Goal: Check status: Check status

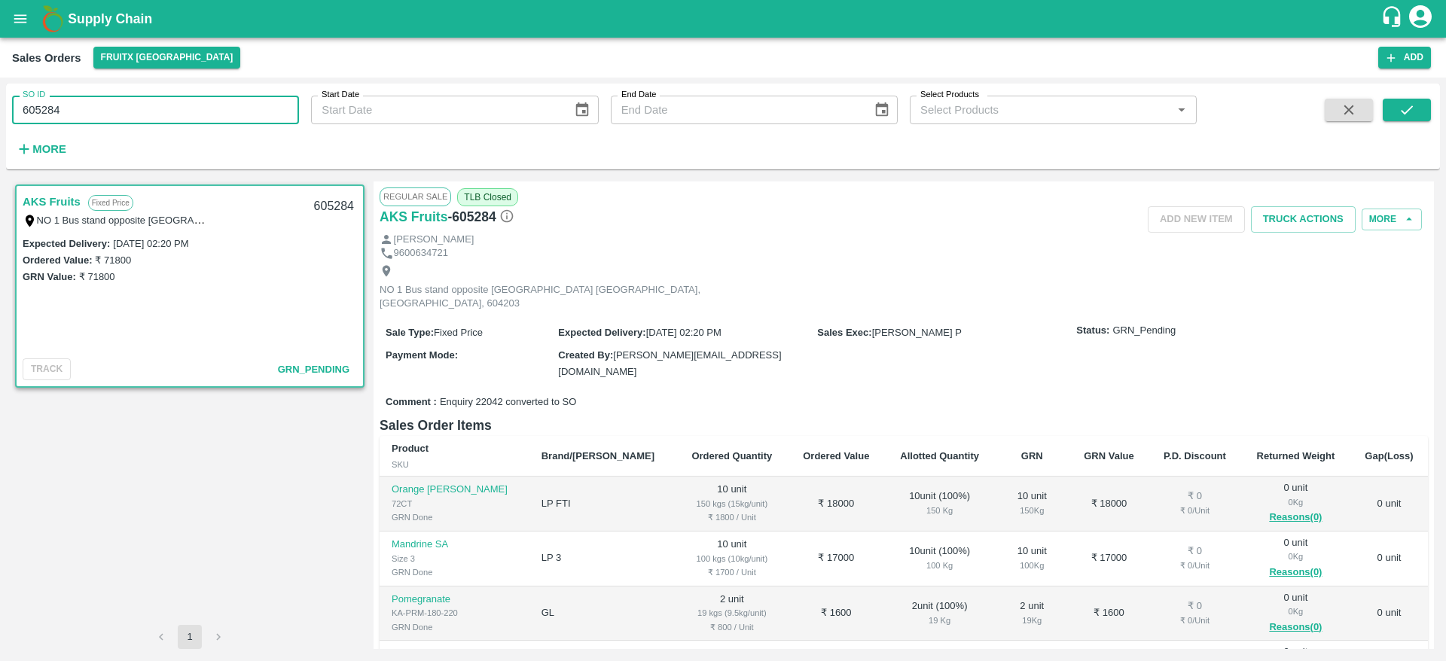
drag, startPoint x: 83, startPoint y: 114, endPoint x: 0, endPoint y: 133, distance: 84.8
click at [0, 133] on div "SO ID 605284 SO ID Start Date Start Date End Date End Date Select Products Sele…" at bounding box center [723, 370] width 1446 height 584
paste input "text"
click at [1416, 99] on button "submit" at bounding box center [1406, 110] width 48 height 23
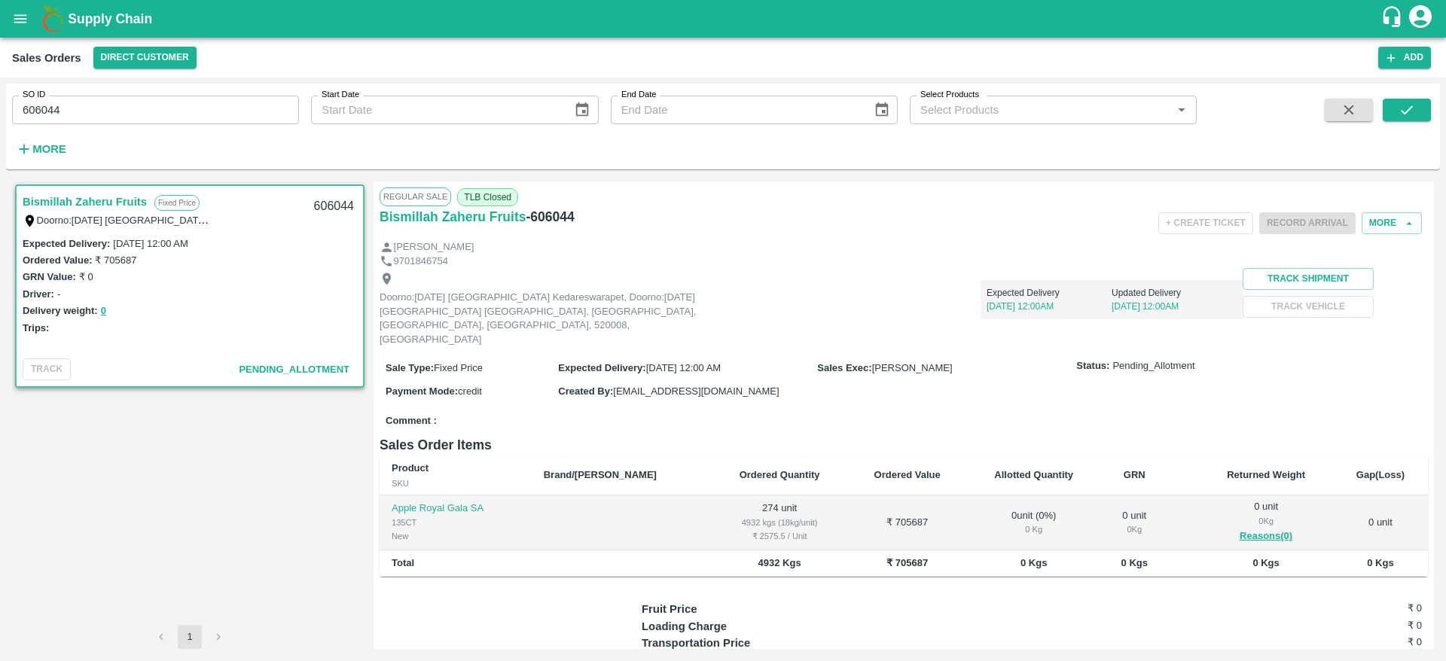
click at [95, 198] on link "Bismillah Zaheru Fruits" at bounding box center [85, 202] width 124 height 20
drag, startPoint x: 74, startPoint y: 100, endPoint x: 0, endPoint y: 123, distance: 77.4
click at [0, 123] on div "SO ID 606044 SO ID Start Date Start Date End Date End Date Select Products Sele…" at bounding box center [723, 370] width 1446 height 584
paste input "text"
click at [1409, 117] on icon "submit" at bounding box center [1406, 110] width 17 height 17
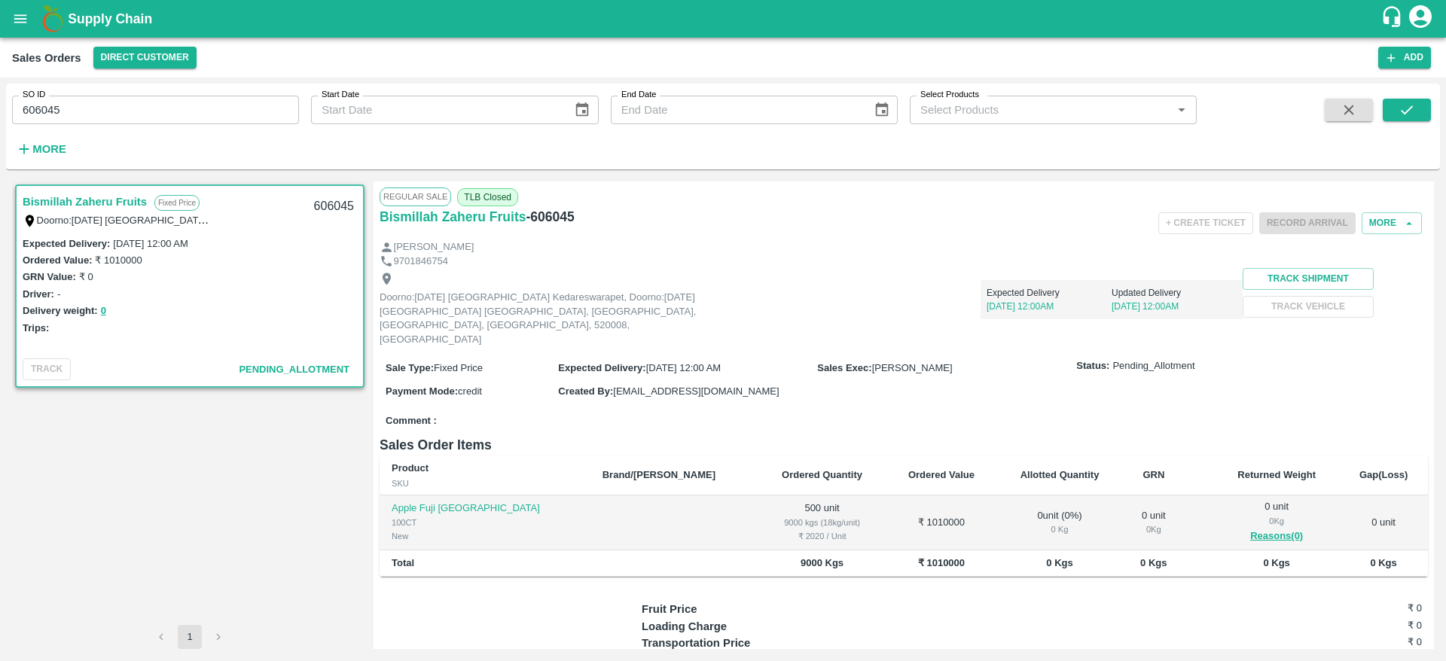
click at [105, 199] on link "Bismillah Zaheru Fruits" at bounding box center [85, 202] width 124 height 20
drag, startPoint x: 78, startPoint y: 105, endPoint x: 0, endPoint y: 116, distance: 78.4
click at [0, 116] on div "SO ID 606045 SO ID Start Date Start Date End Date End Date Select Products Sele…" at bounding box center [723, 370] width 1446 height 584
paste input "text"
type input "604461"
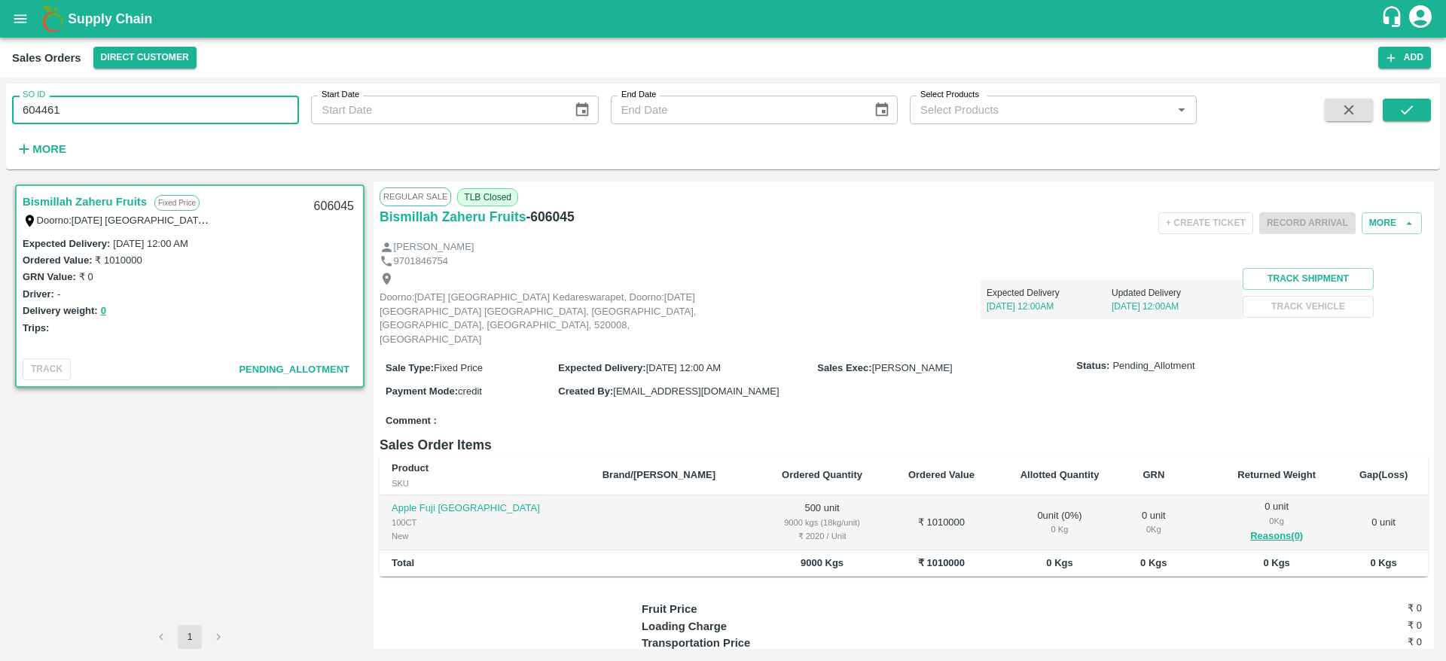
click at [1425, 97] on div "SO ID 604461 SO ID Start Date Start Date End Date End Date Select Products Sele…" at bounding box center [723, 127] width 1434 height 74
click at [1416, 99] on button "submit" at bounding box center [1406, 110] width 48 height 23
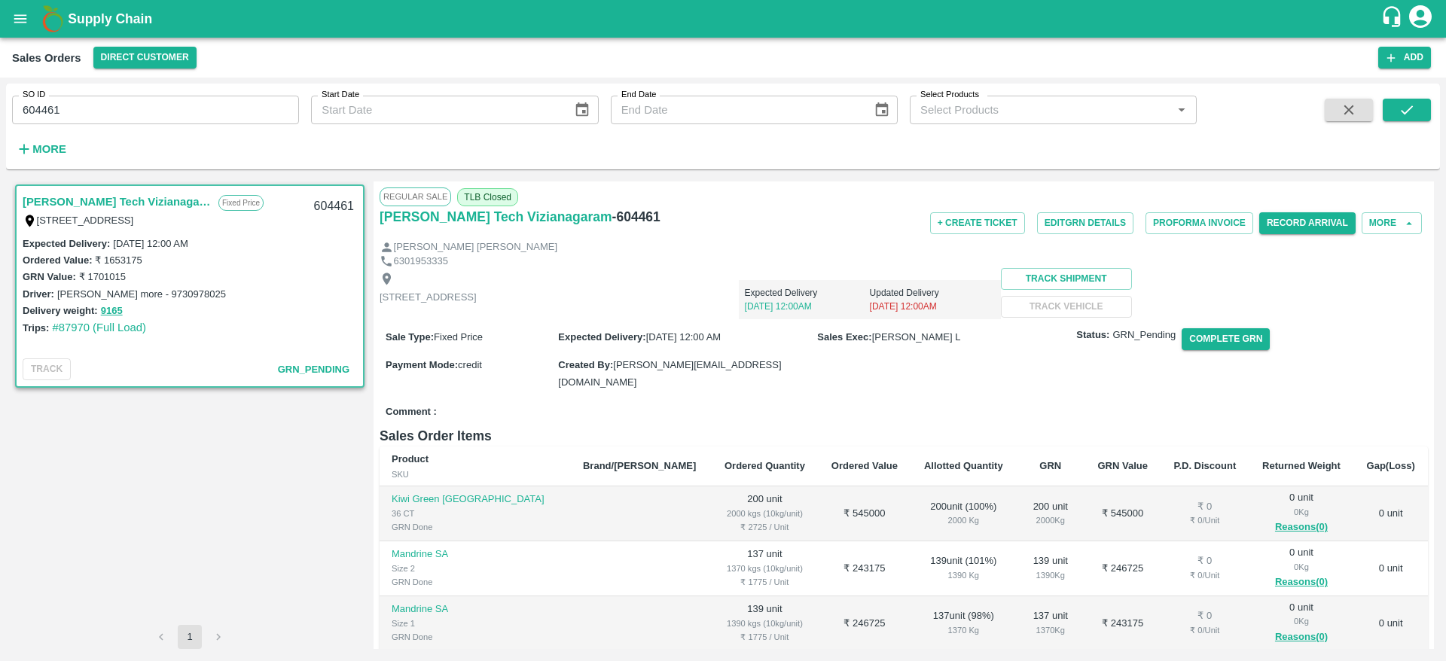
click at [108, 198] on link "Eesha Agro Tech Vizianagaram" at bounding box center [117, 202] width 188 height 20
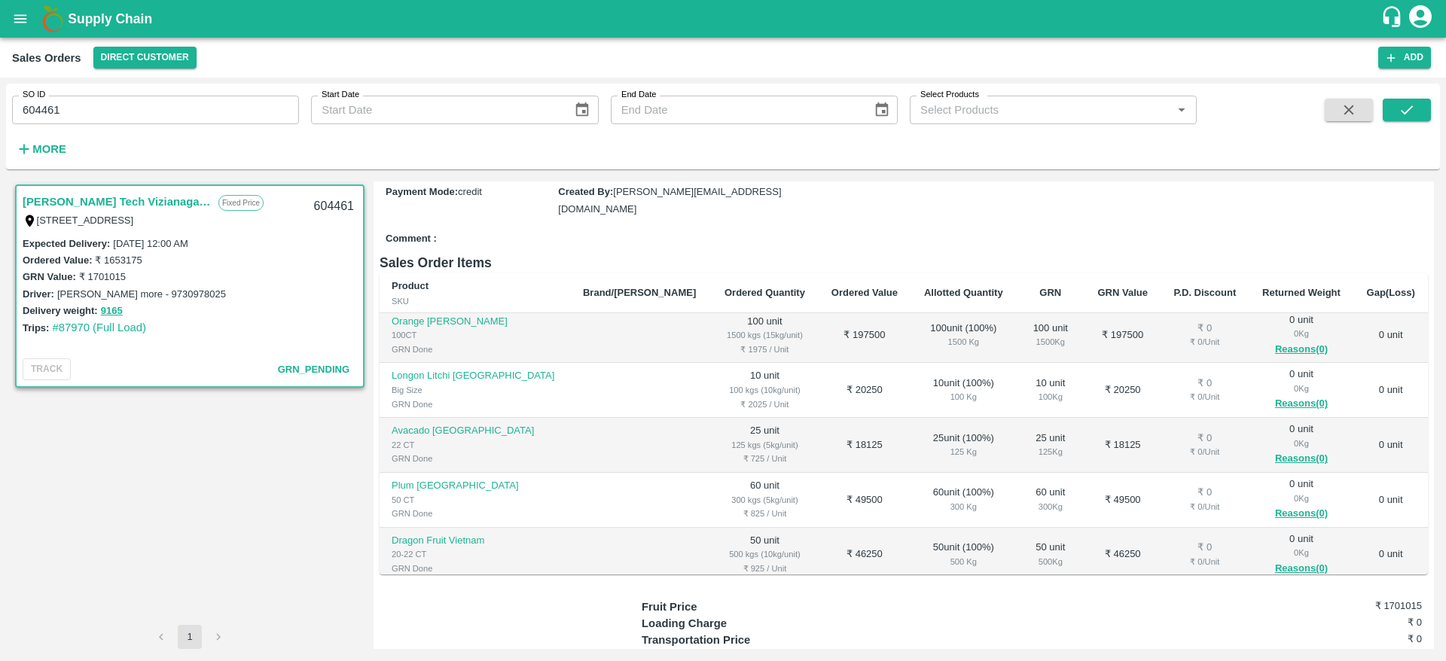
scroll to position [221, 0]
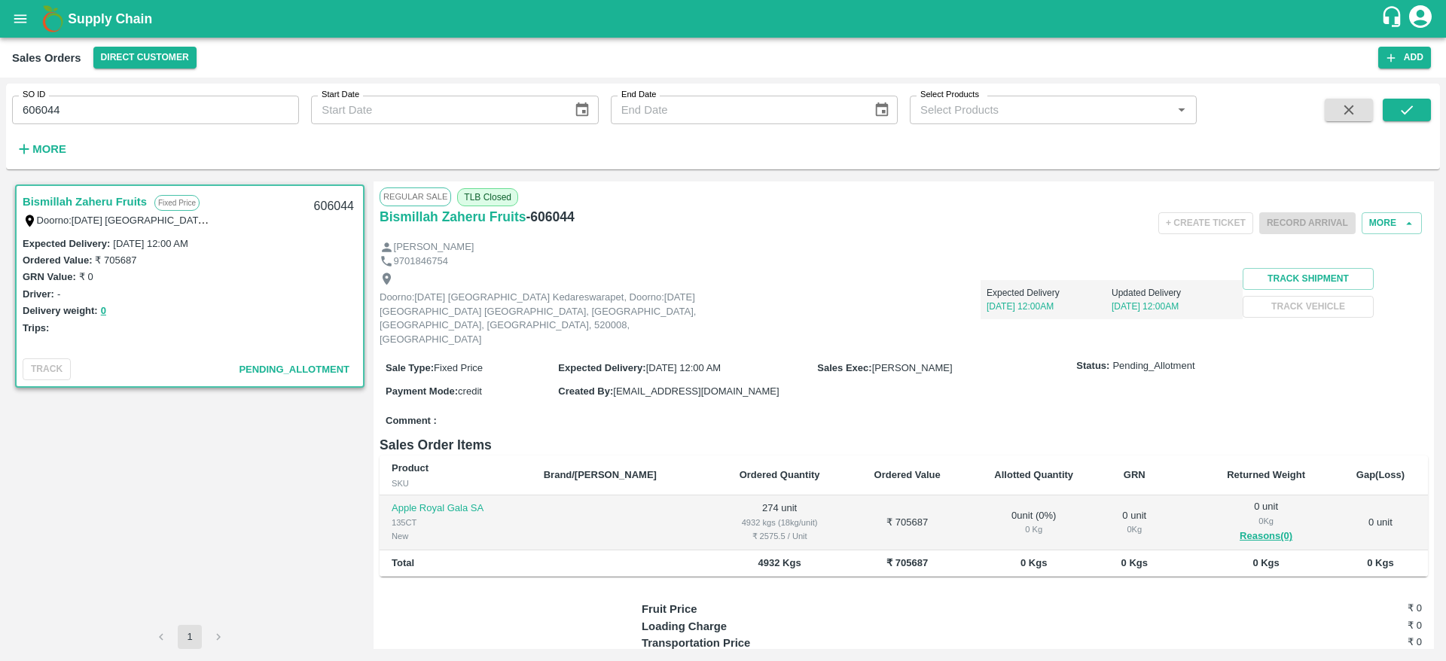
click at [42, 11] on img at bounding box center [53, 19] width 30 height 30
click at [26, 13] on icon "open drawer" at bounding box center [20, 19] width 17 height 17
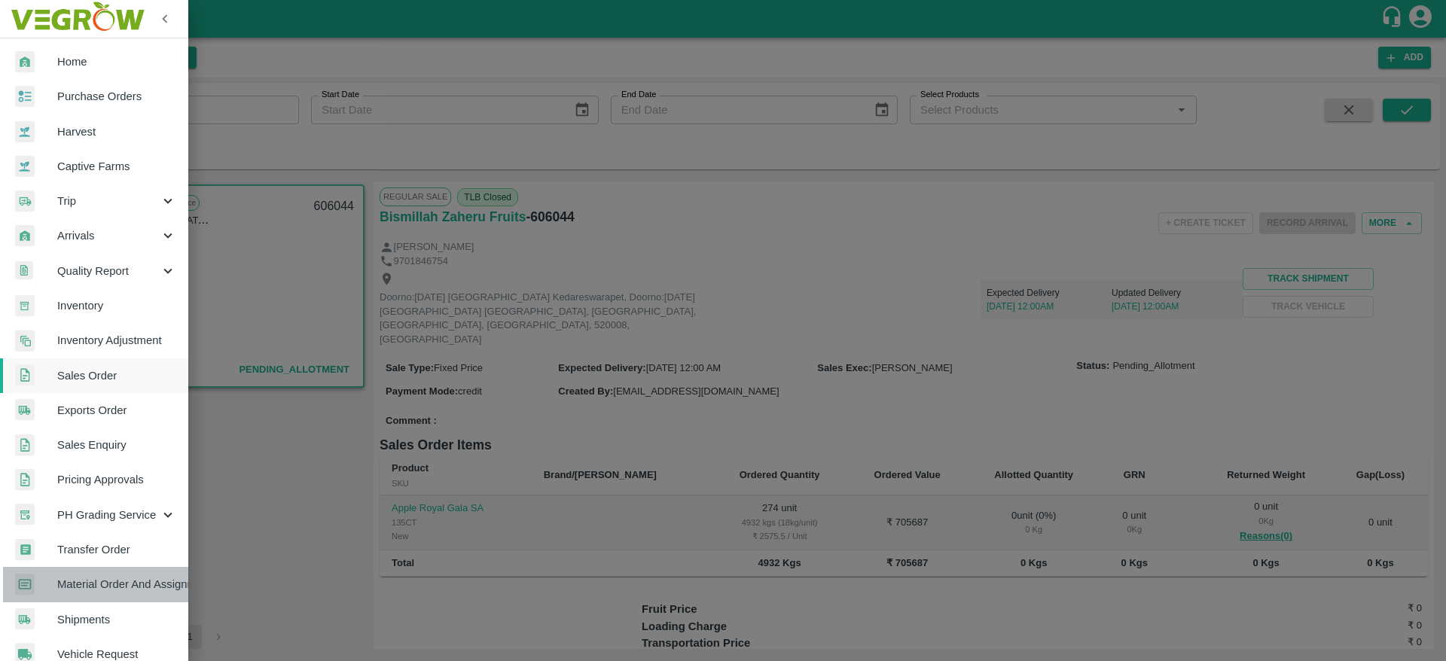
click at [150, 584] on span "Material Order And Assignment" at bounding box center [116, 584] width 119 height 17
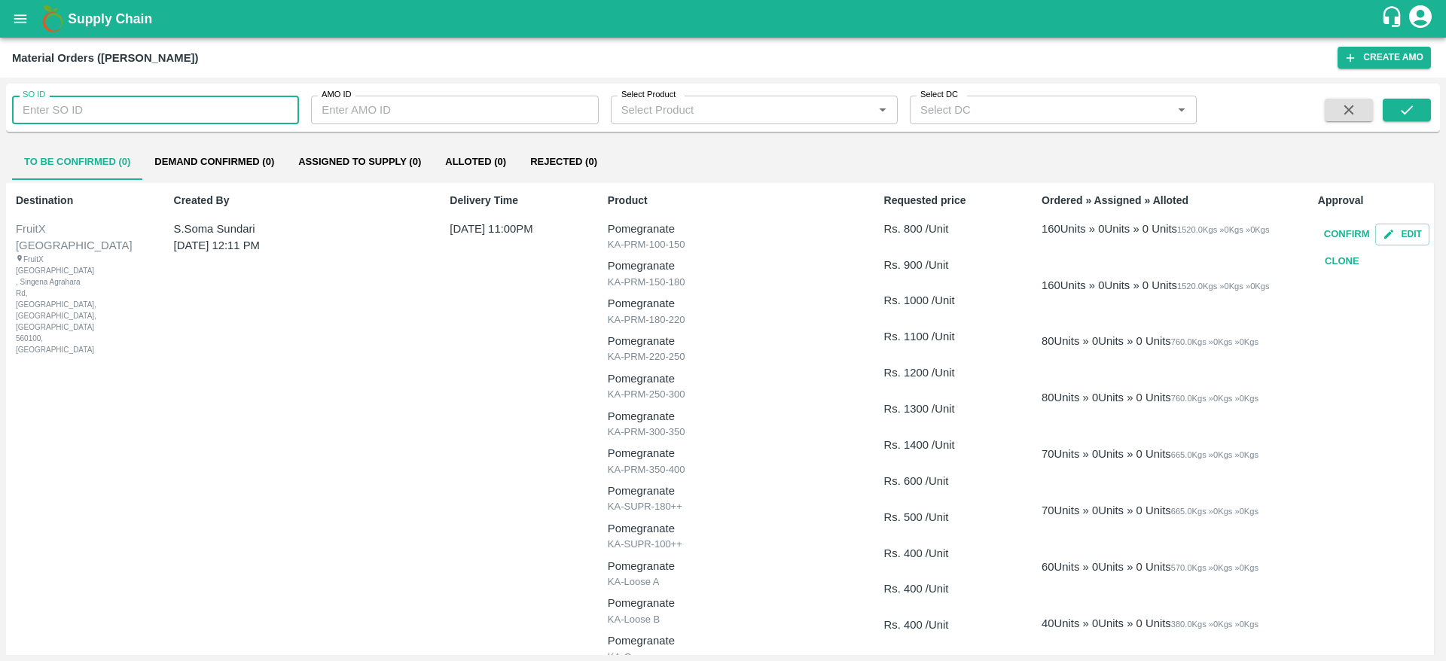
click at [188, 114] on input "SO ID" at bounding box center [155, 110] width 287 height 29
paste input "606044"
click at [1406, 105] on icon "submit" at bounding box center [1406, 110] width 17 height 17
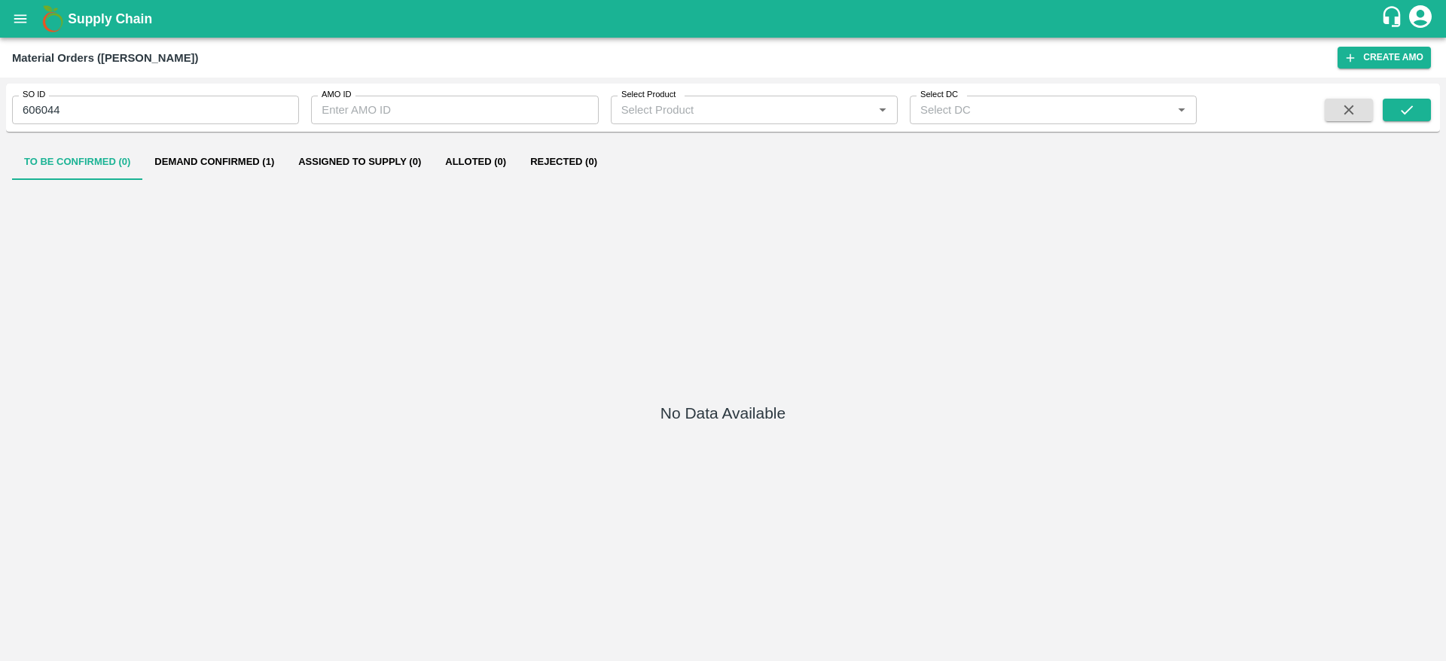
click at [277, 161] on button "Demand Confirmed (1)" at bounding box center [214, 162] width 144 height 36
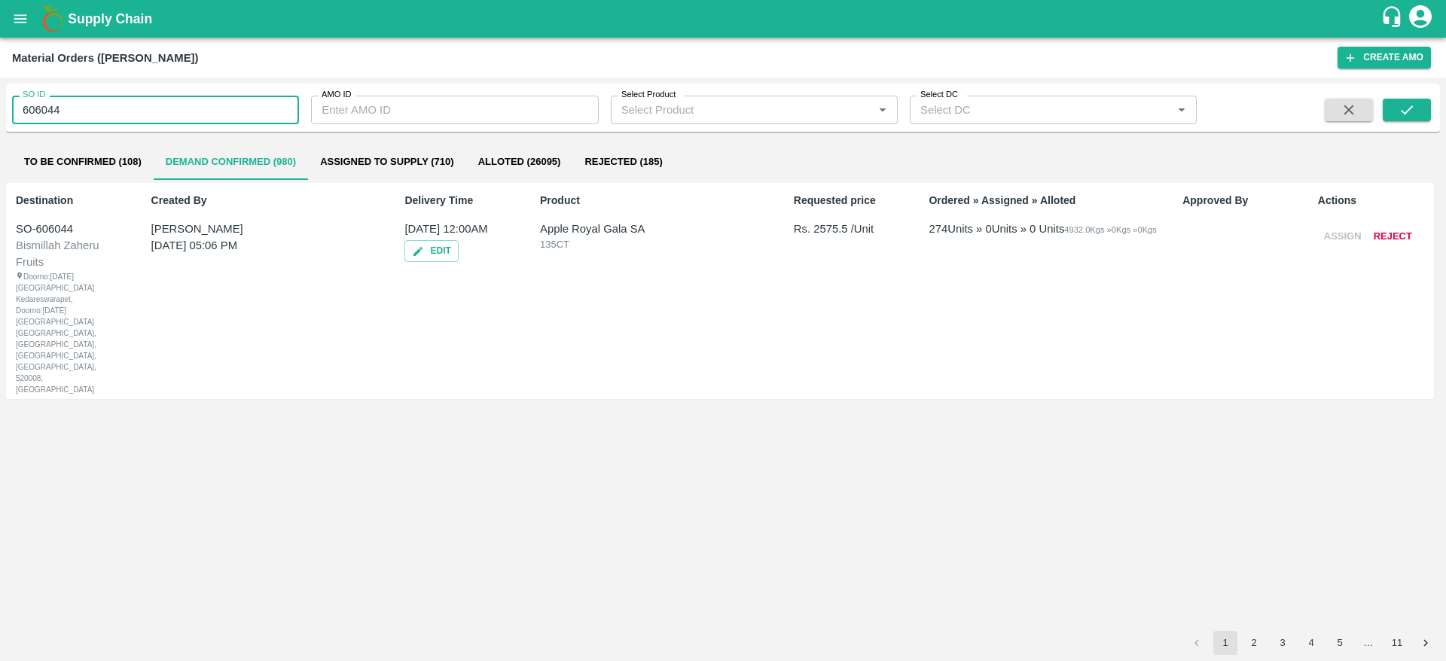
drag, startPoint x: 70, startPoint y: 108, endPoint x: 0, endPoint y: 136, distance: 75.1
click at [0, 136] on div "SO ID 606044 SO ID AMO ID AMO ID Select Product Select Product   * Select DC Se…" at bounding box center [723, 370] width 1446 height 584
paste input "text"
type input "606045"
click at [1425, 122] on span at bounding box center [1406, 111] width 48 height 24
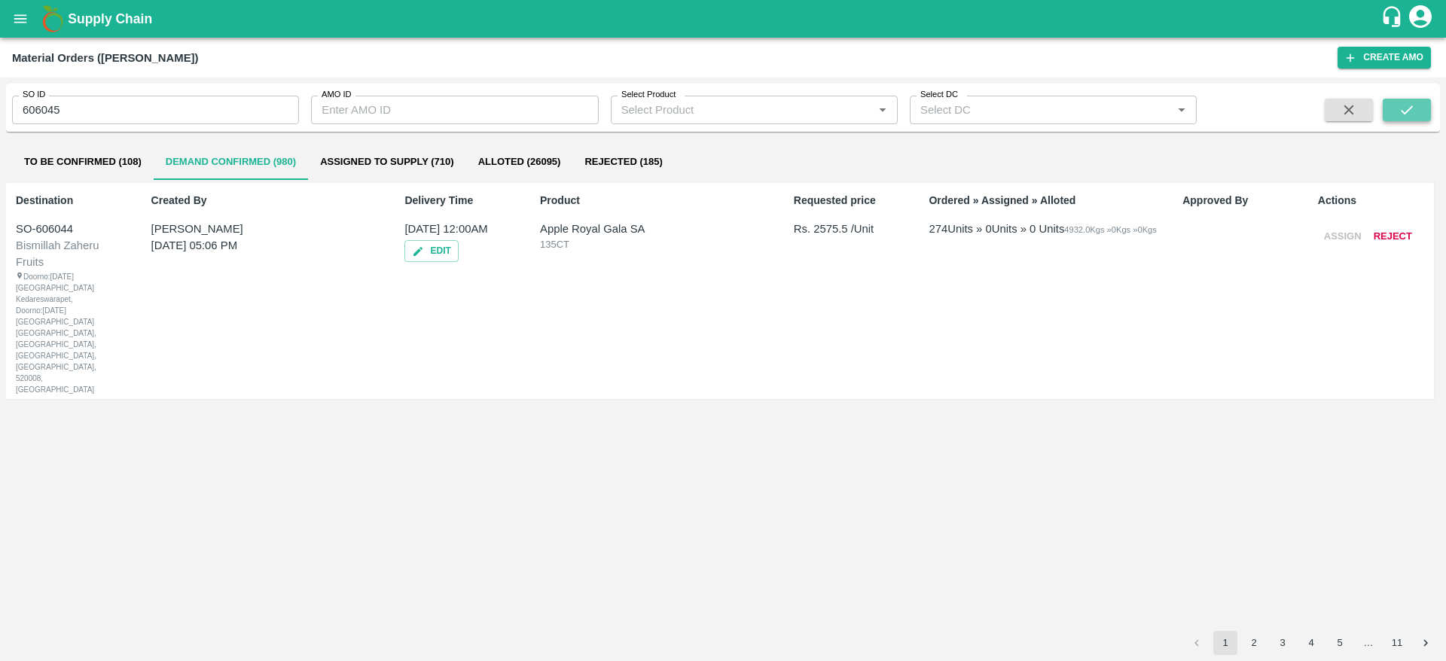
click at [1418, 119] on button "submit" at bounding box center [1406, 110] width 48 height 23
